Goal: Check status

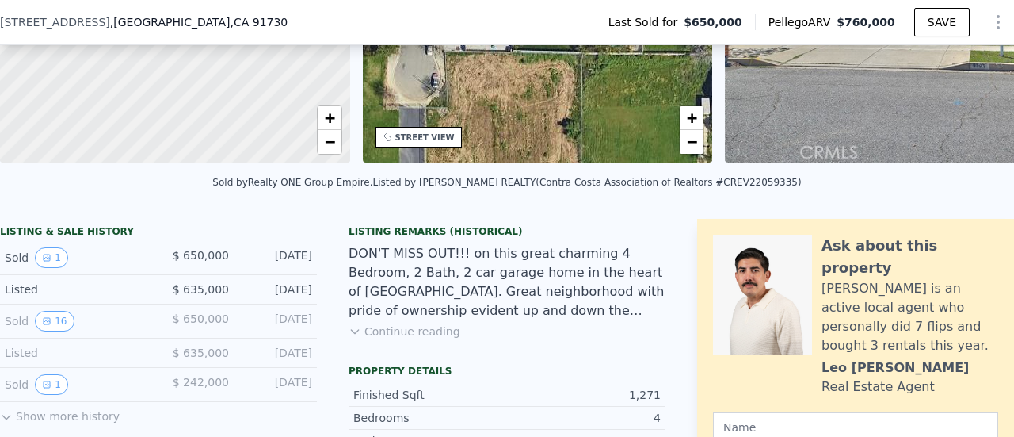
scroll to position [311, 0]
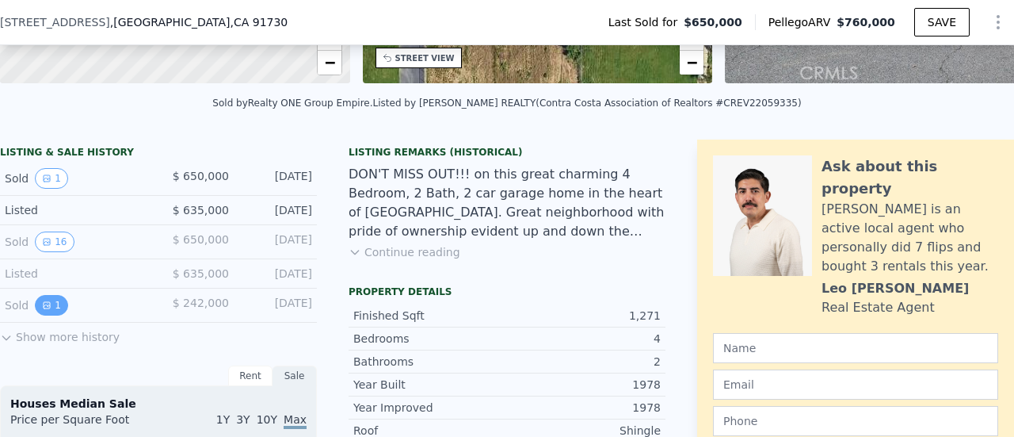
click at [51, 309] on button "1" at bounding box center [51, 305] width 33 height 21
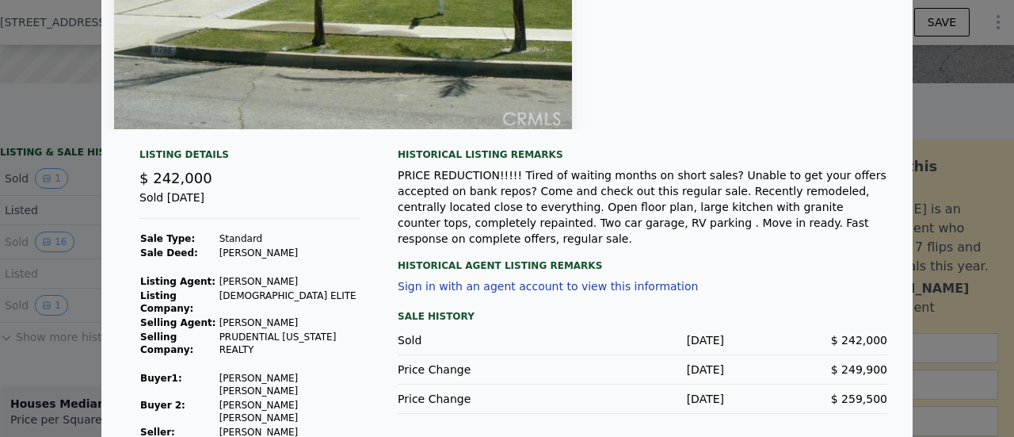
scroll to position [0, 0]
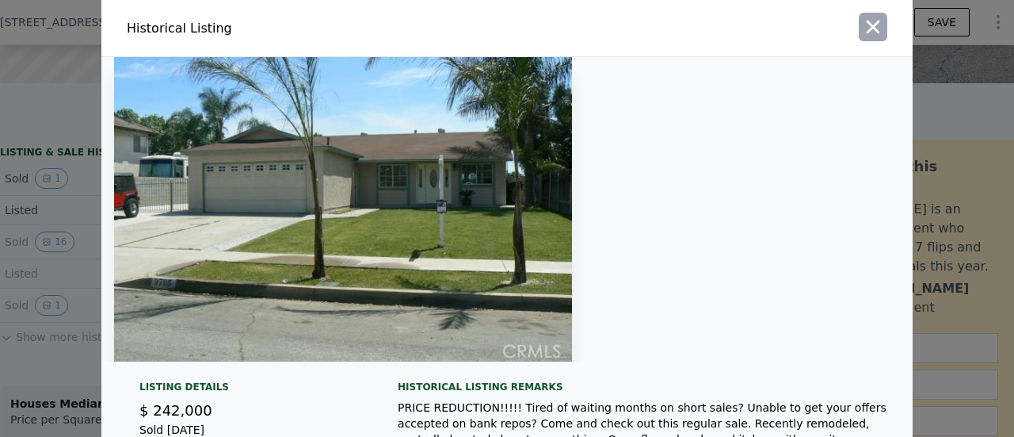
click at [869, 24] on icon "button" at bounding box center [873, 27] width 13 height 13
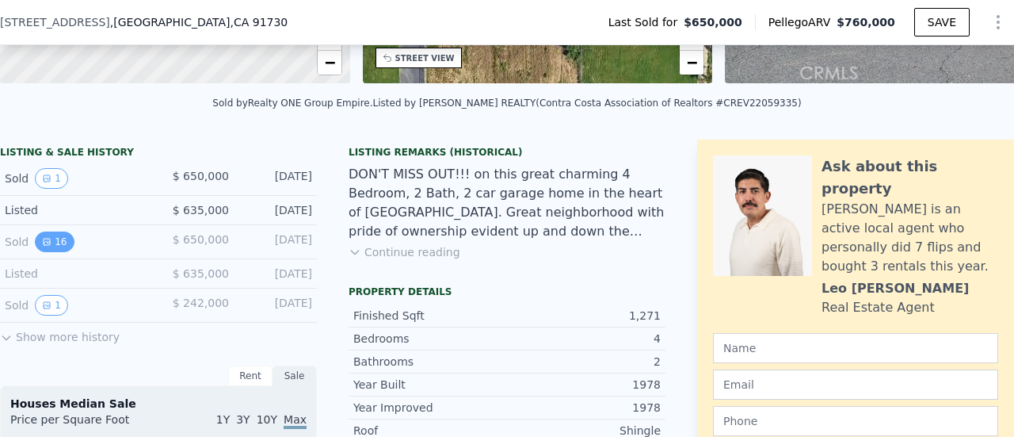
click at [55, 246] on button "16" at bounding box center [54, 241] width 39 height 21
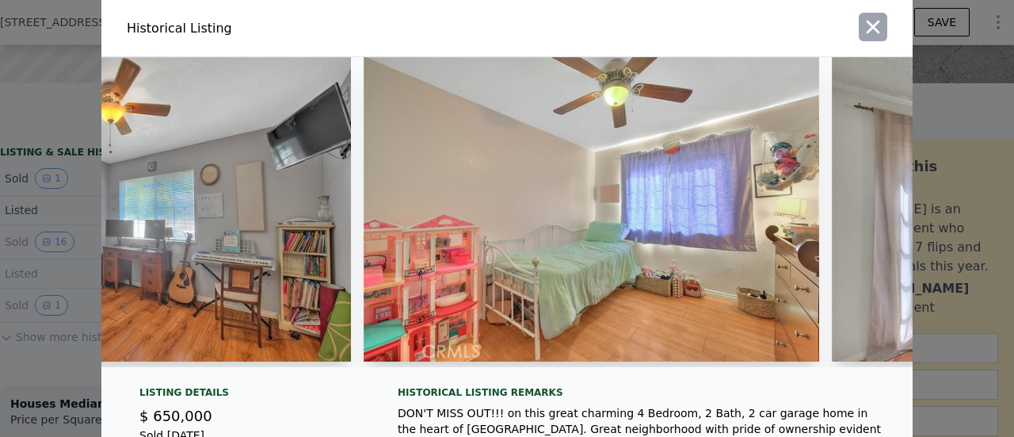
click at [865, 23] on icon "button" at bounding box center [873, 27] width 22 height 22
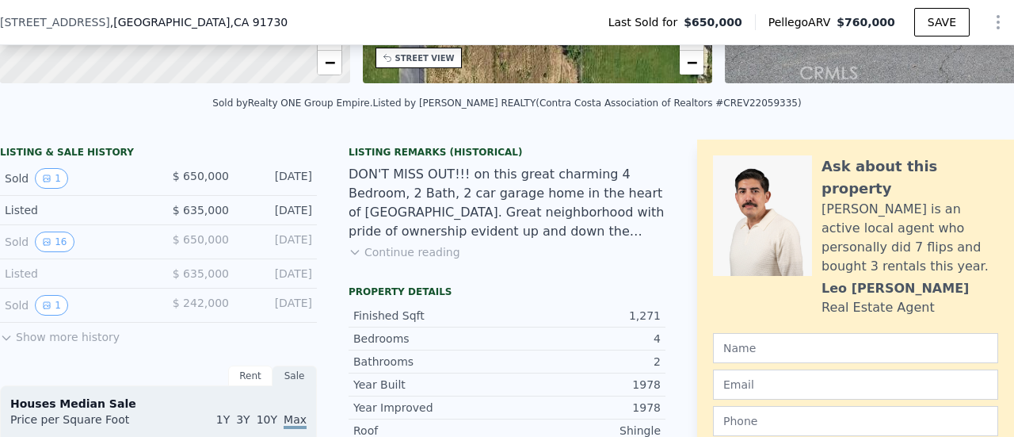
click at [59, 345] on button "Show more history" at bounding box center [60, 334] width 120 height 22
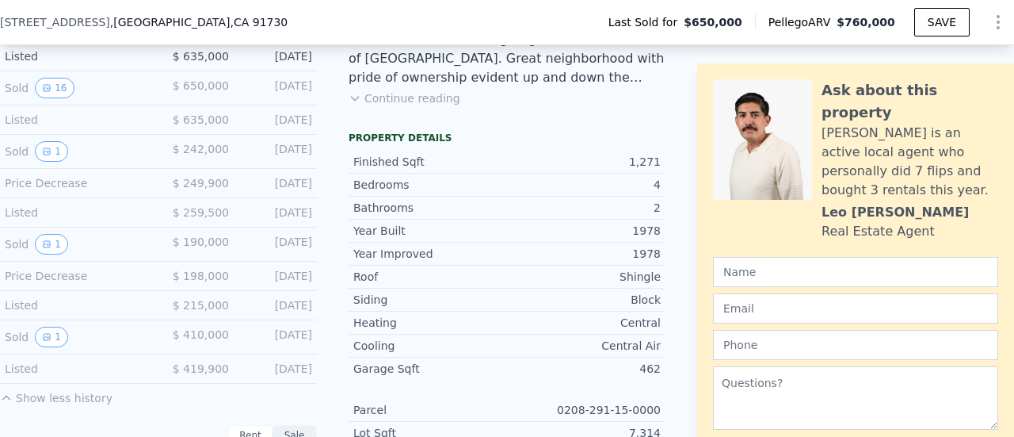
scroll to position [469, 0]
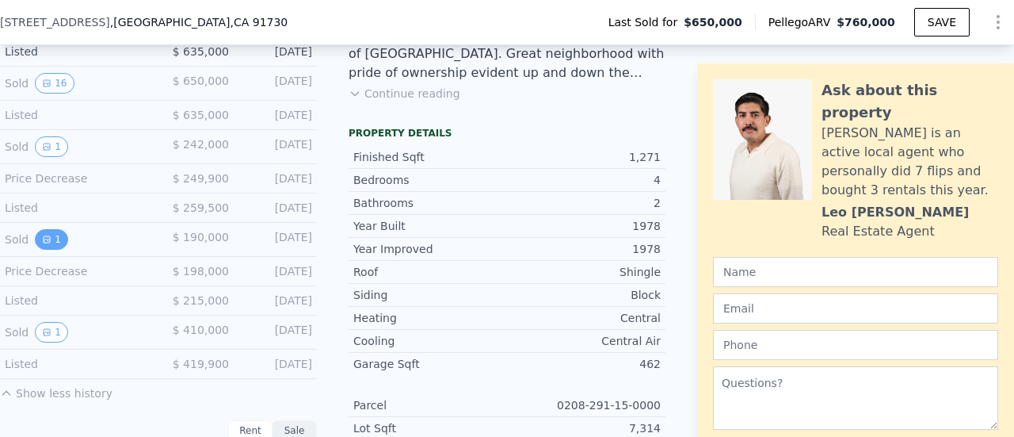
click at [46, 243] on icon "View historical data" at bounding box center [47, 239] width 6 height 6
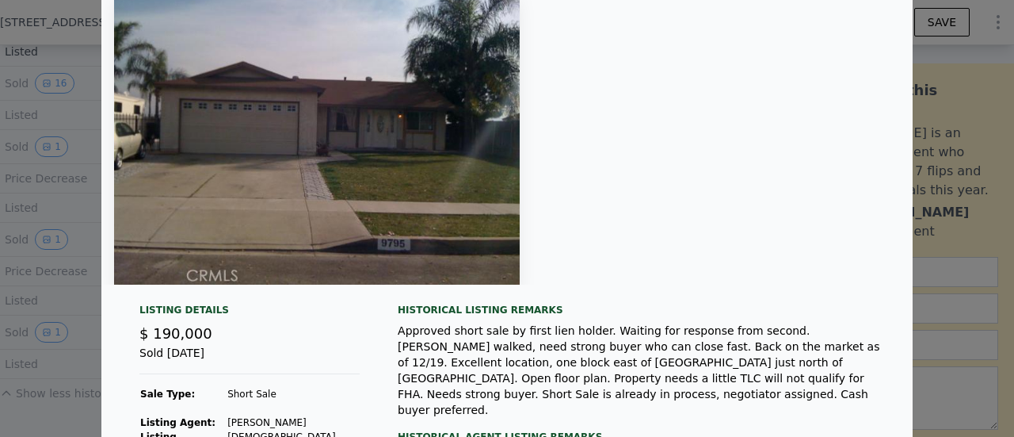
scroll to position [0, 0]
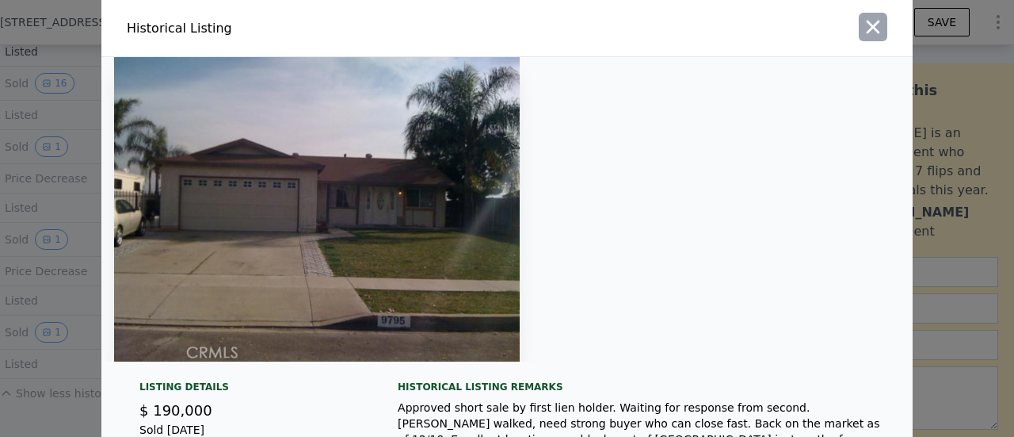
click at [867, 24] on icon "button" at bounding box center [873, 27] width 22 height 22
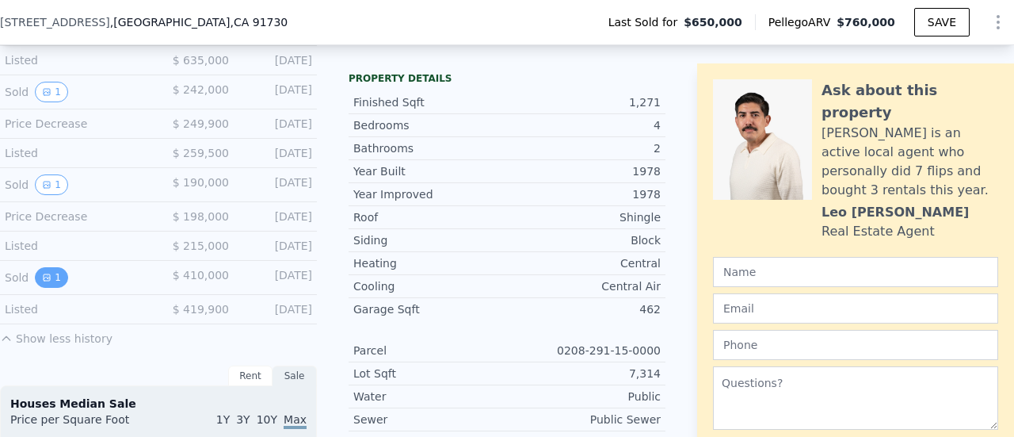
scroll to position [548, 0]
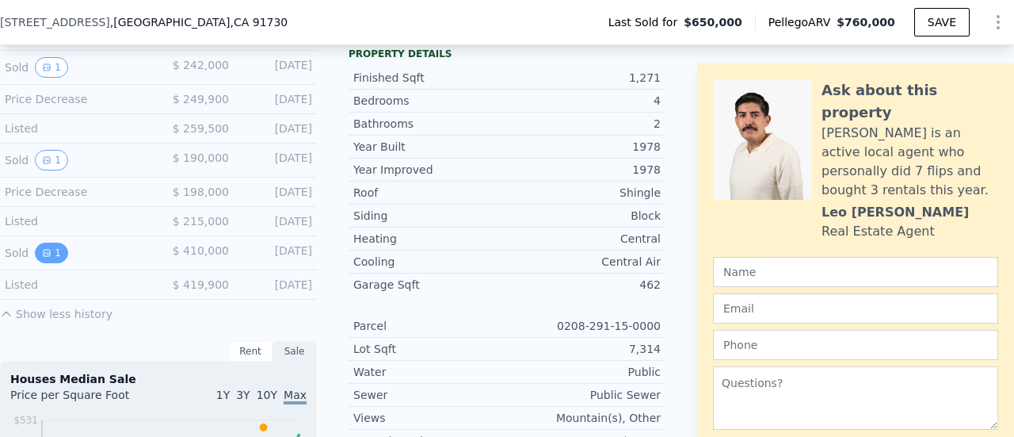
click at [46, 254] on icon "View historical data" at bounding box center [47, 253] width 6 height 6
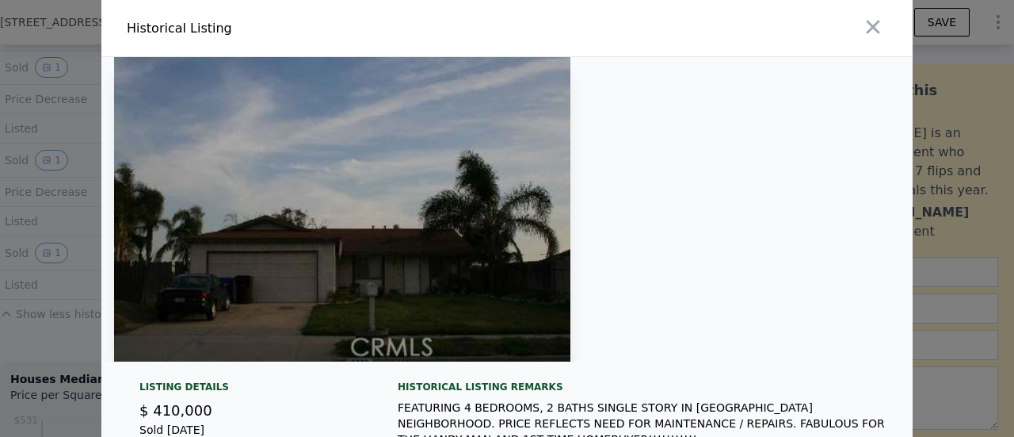
scroll to position [0, 0]
click at [871, 22] on icon "button" at bounding box center [873, 27] width 13 height 13
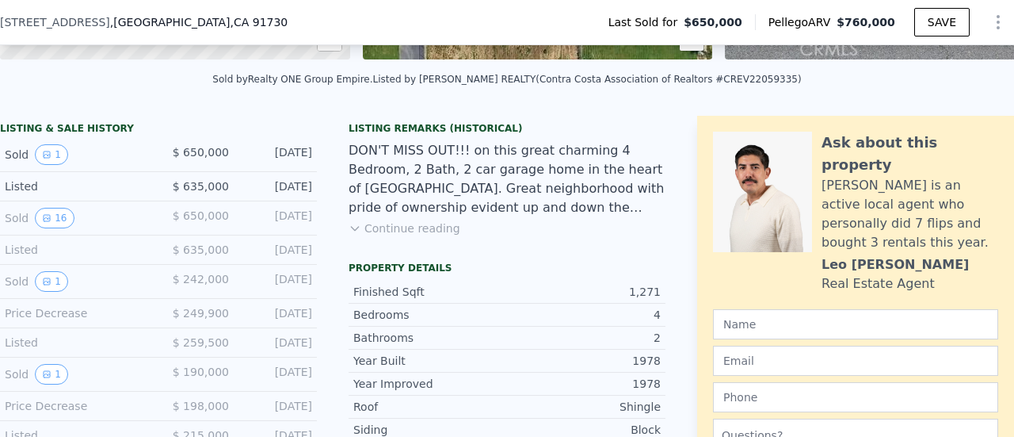
scroll to position [311, 0]
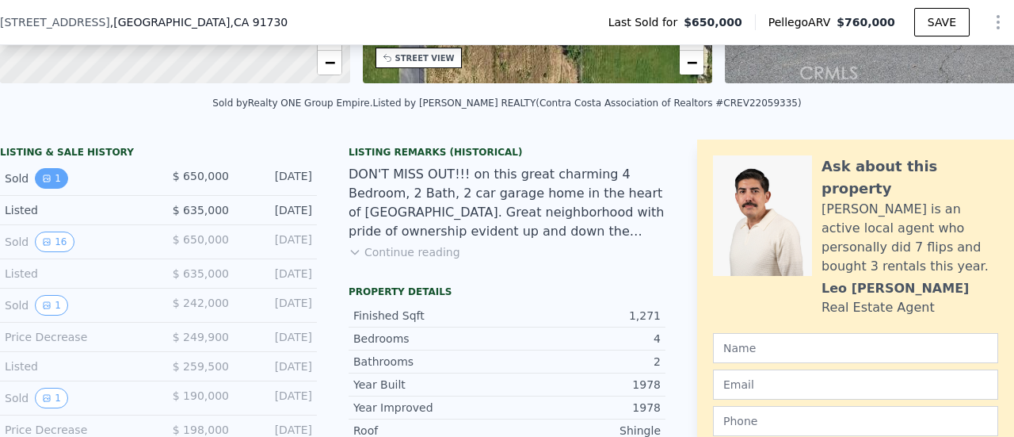
click at [52, 186] on button "1" at bounding box center [51, 178] width 33 height 21
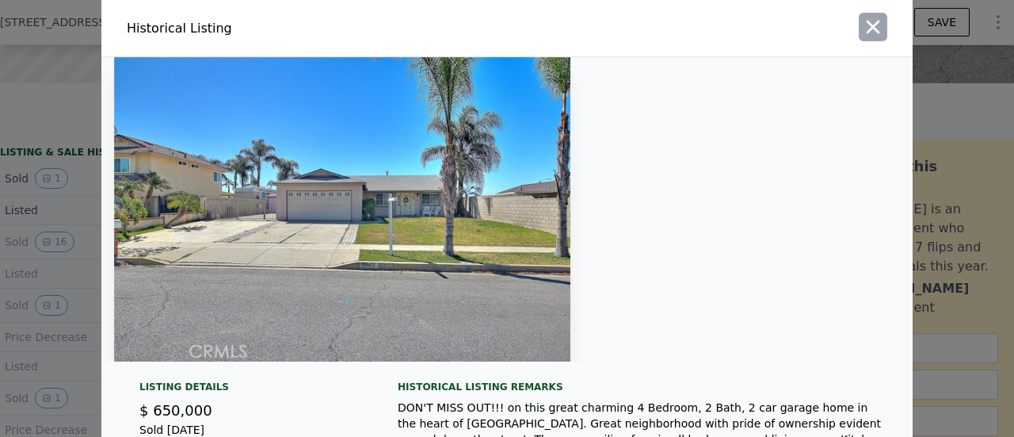
click at [859, 21] on button "button" at bounding box center [873, 27] width 29 height 29
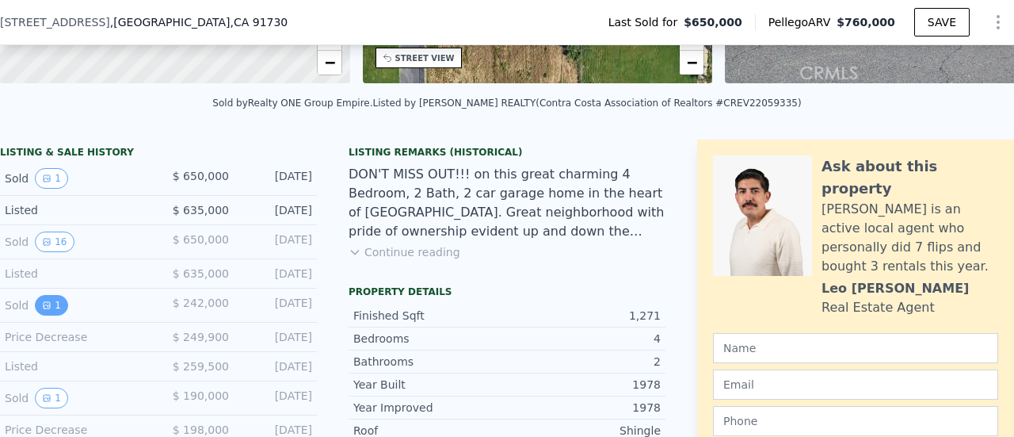
click at [48, 307] on button "1" at bounding box center [51, 305] width 33 height 21
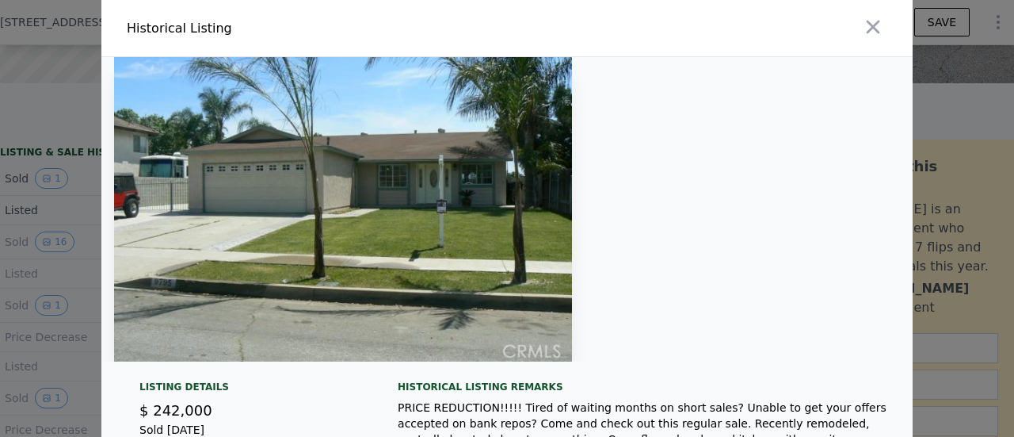
drag, startPoint x: 864, startPoint y: 26, endPoint x: 836, endPoint y: 36, distance: 29.3
click at [862, 28] on icon "button" at bounding box center [873, 27] width 22 height 22
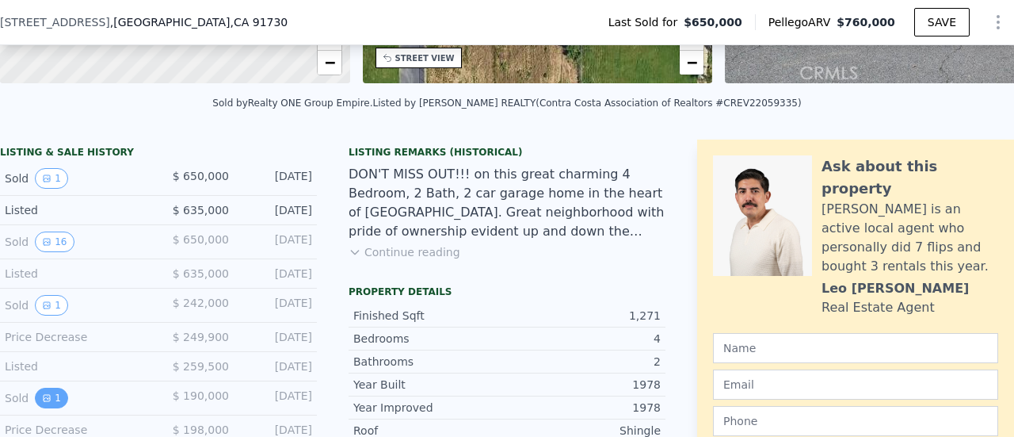
click at [43, 403] on icon "View historical data" at bounding box center [47, 398] width 10 height 10
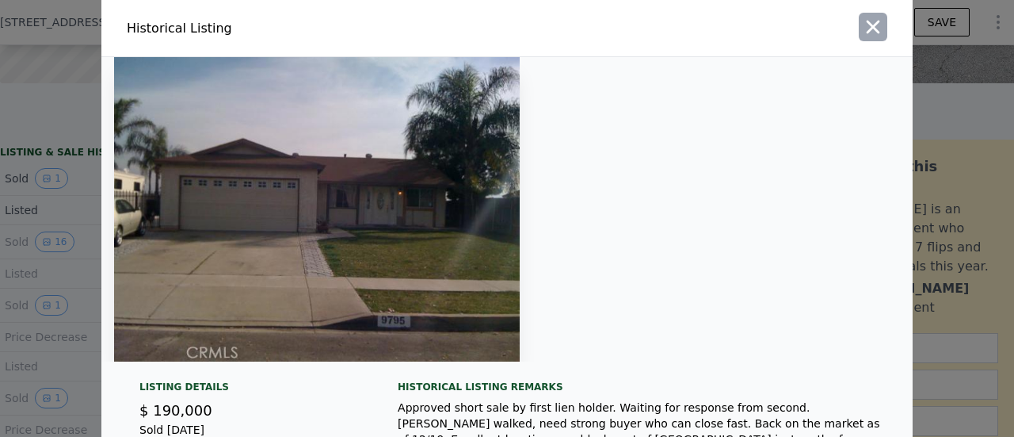
click at [867, 23] on icon "button" at bounding box center [873, 27] width 13 height 13
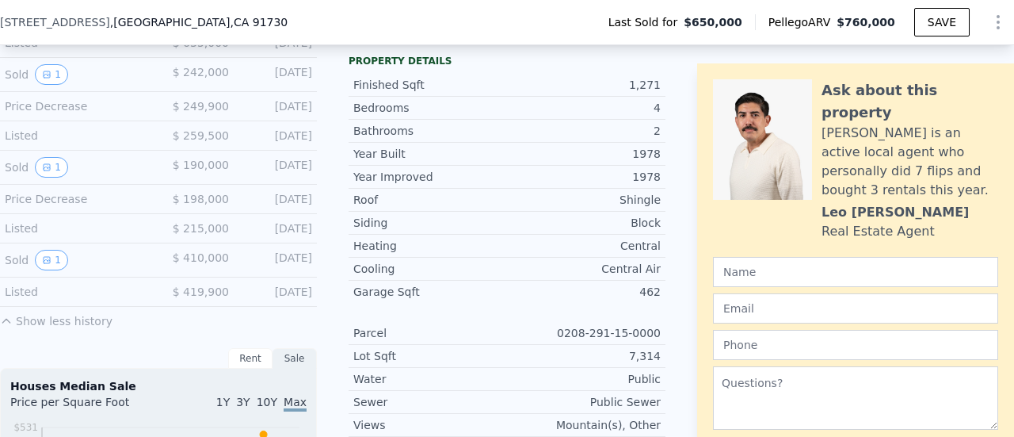
scroll to position [548, 0]
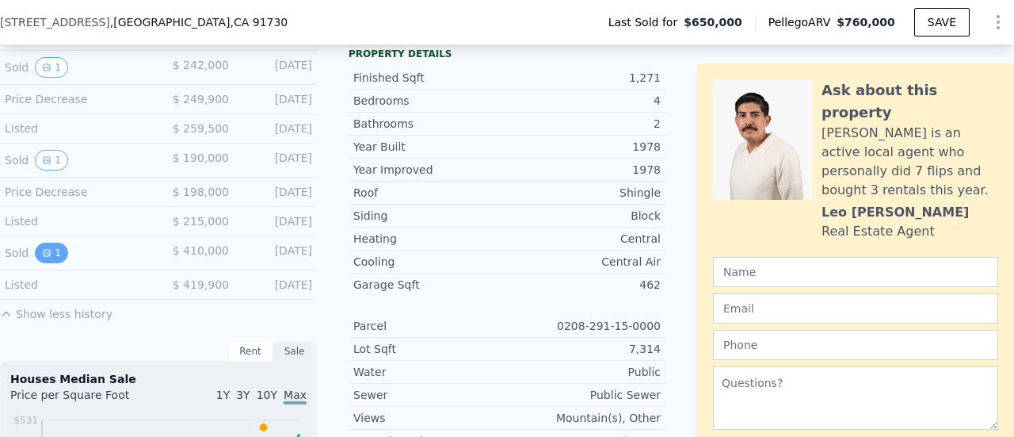
click at [49, 255] on icon "View historical data" at bounding box center [47, 253] width 10 height 10
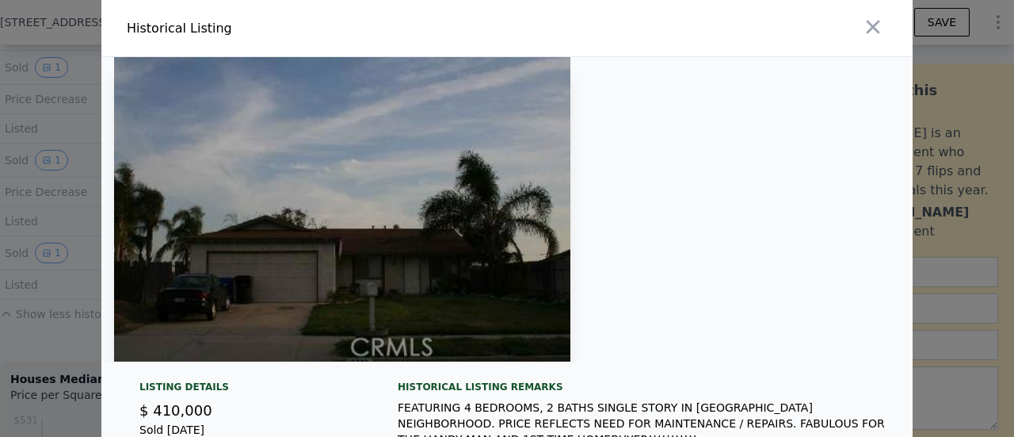
click at [402, 277] on img at bounding box center [342, 209] width 457 height 304
click at [862, 23] on icon "button" at bounding box center [873, 27] width 22 height 22
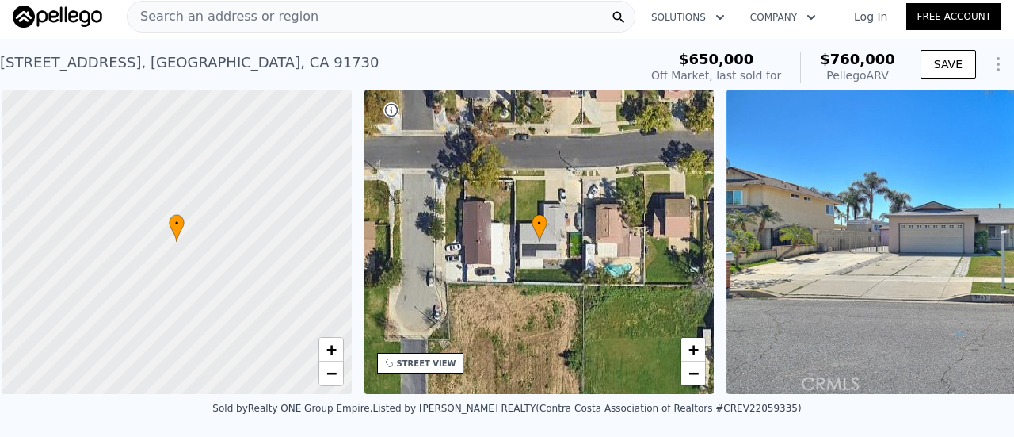
scroll to position [0, 6]
